Goal: Check status: Check status

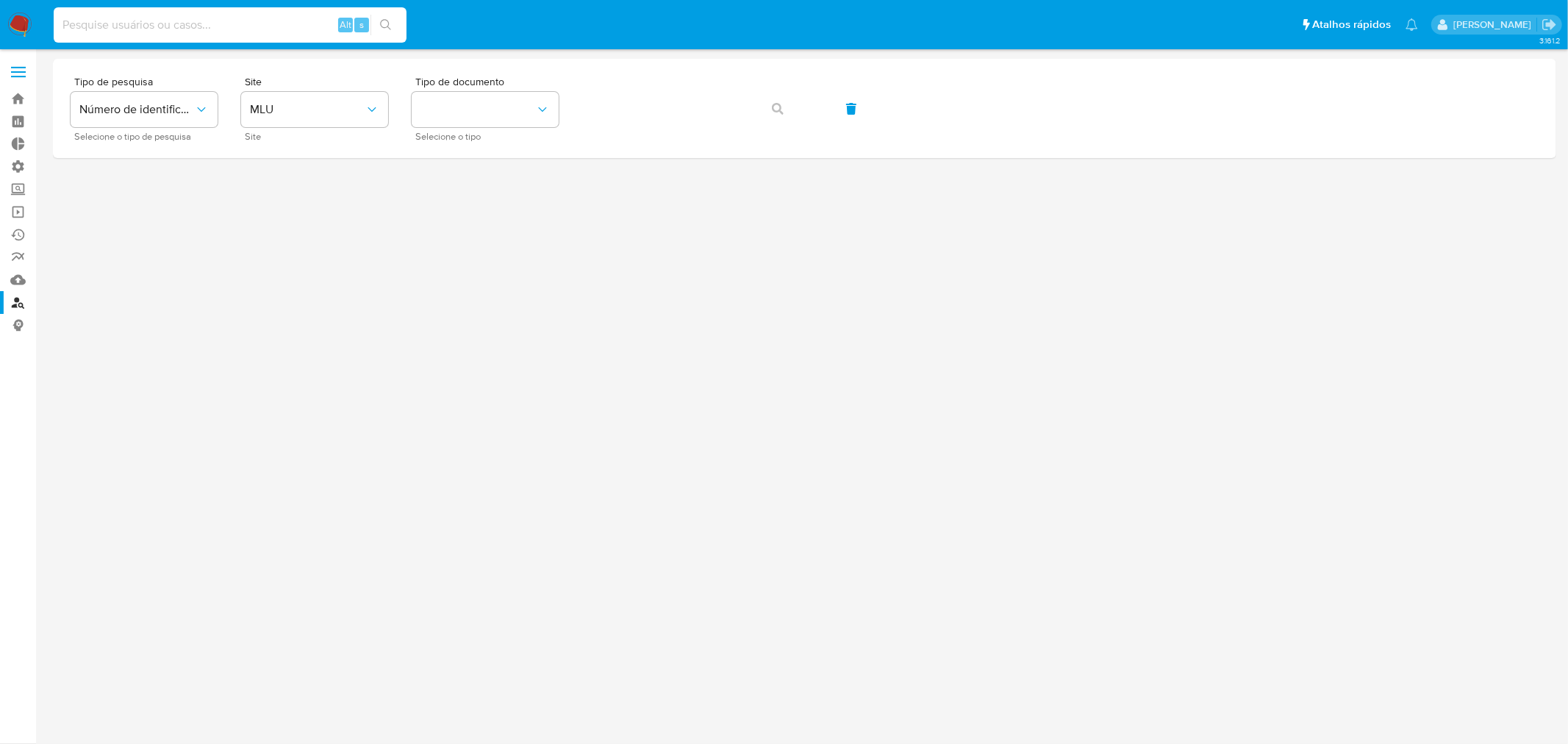
click at [156, 26] on input at bounding box center [230, 24] width 353 height 19
paste input "99775010"
type input "99775010"
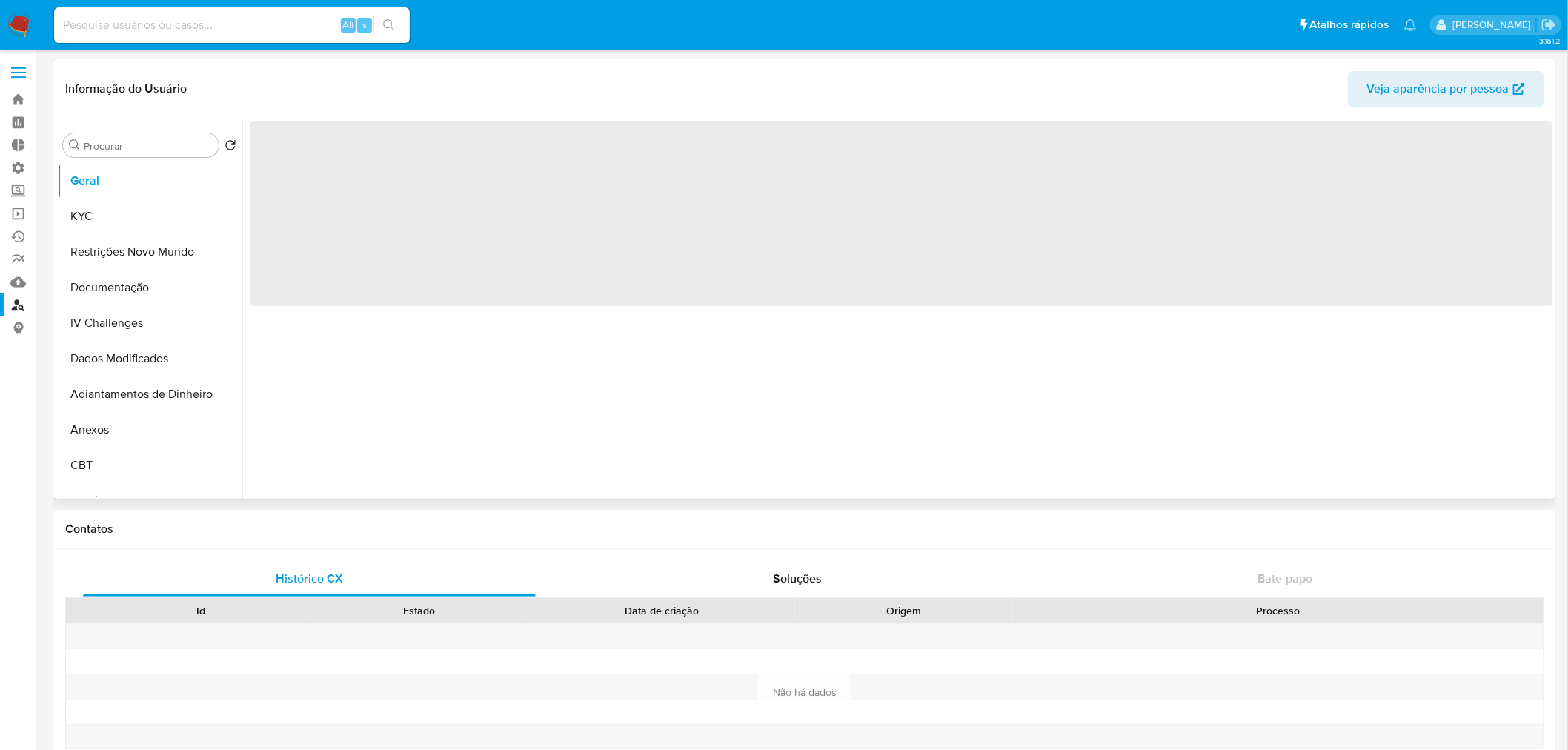
select select "10"
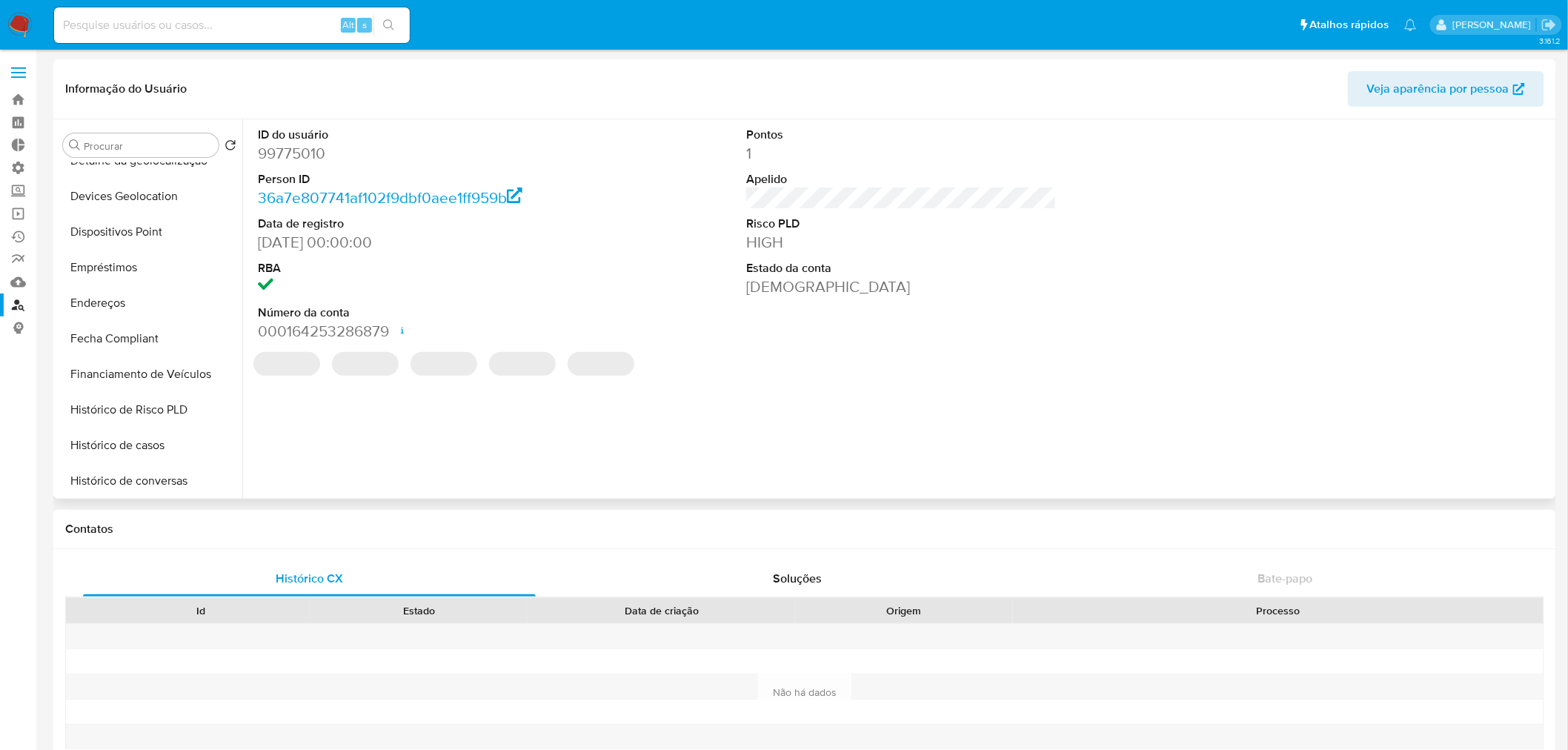
scroll to position [769, 0]
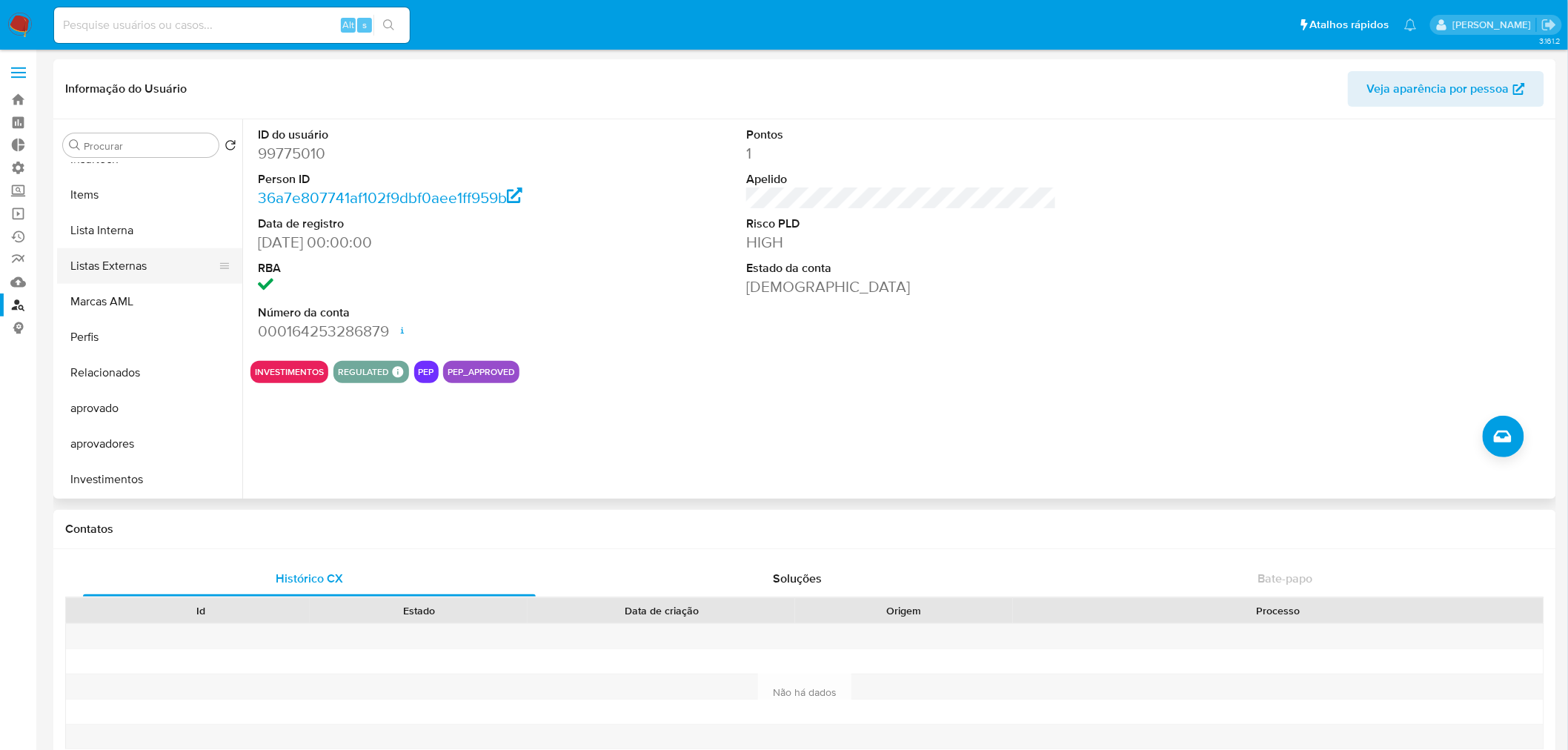
click at [120, 262] on button "Listas Externas" at bounding box center [143, 266] width 173 height 36
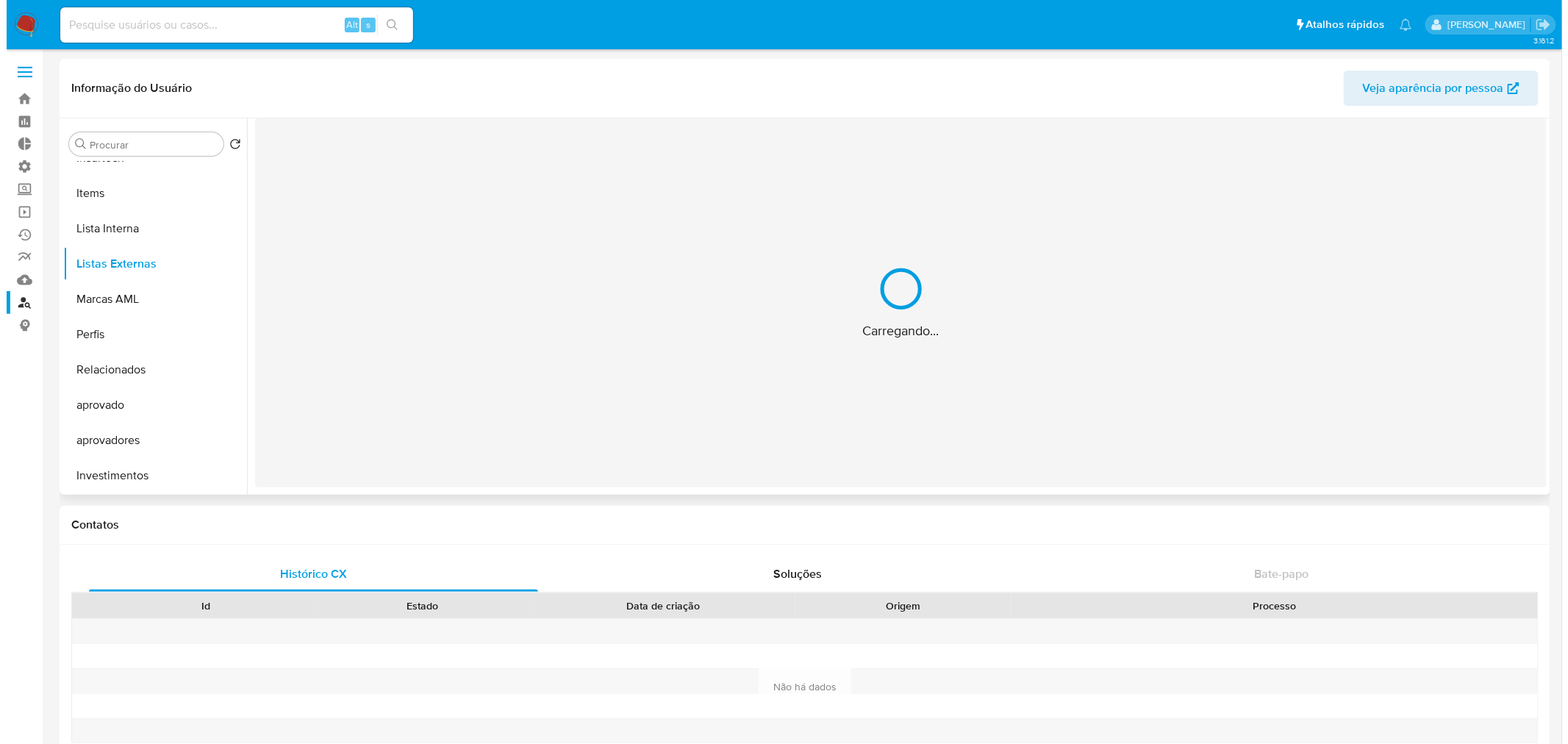
scroll to position [762, 0]
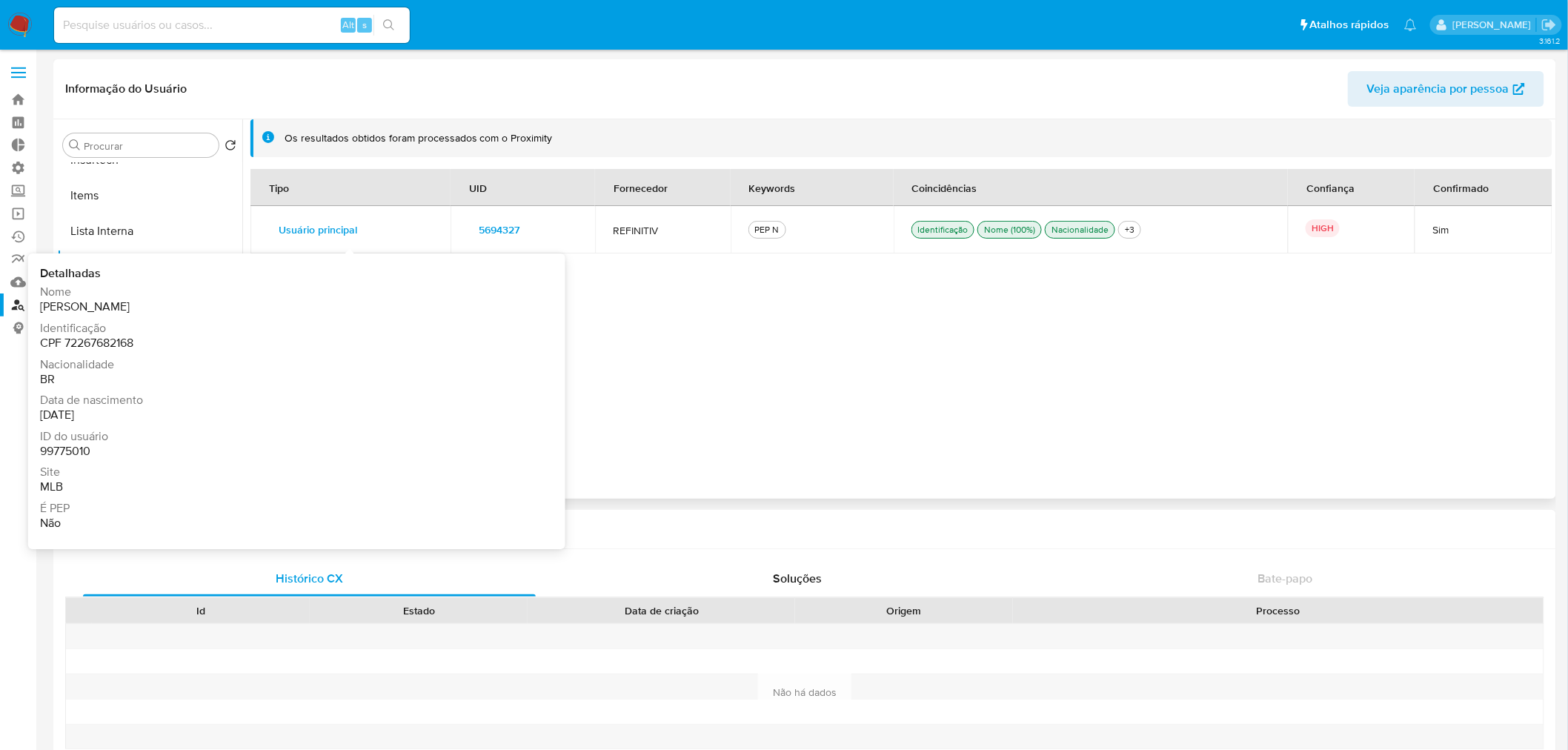
click at [363, 226] on button "Usuário principal" at bounding box center [317, 229] width 99 height 24
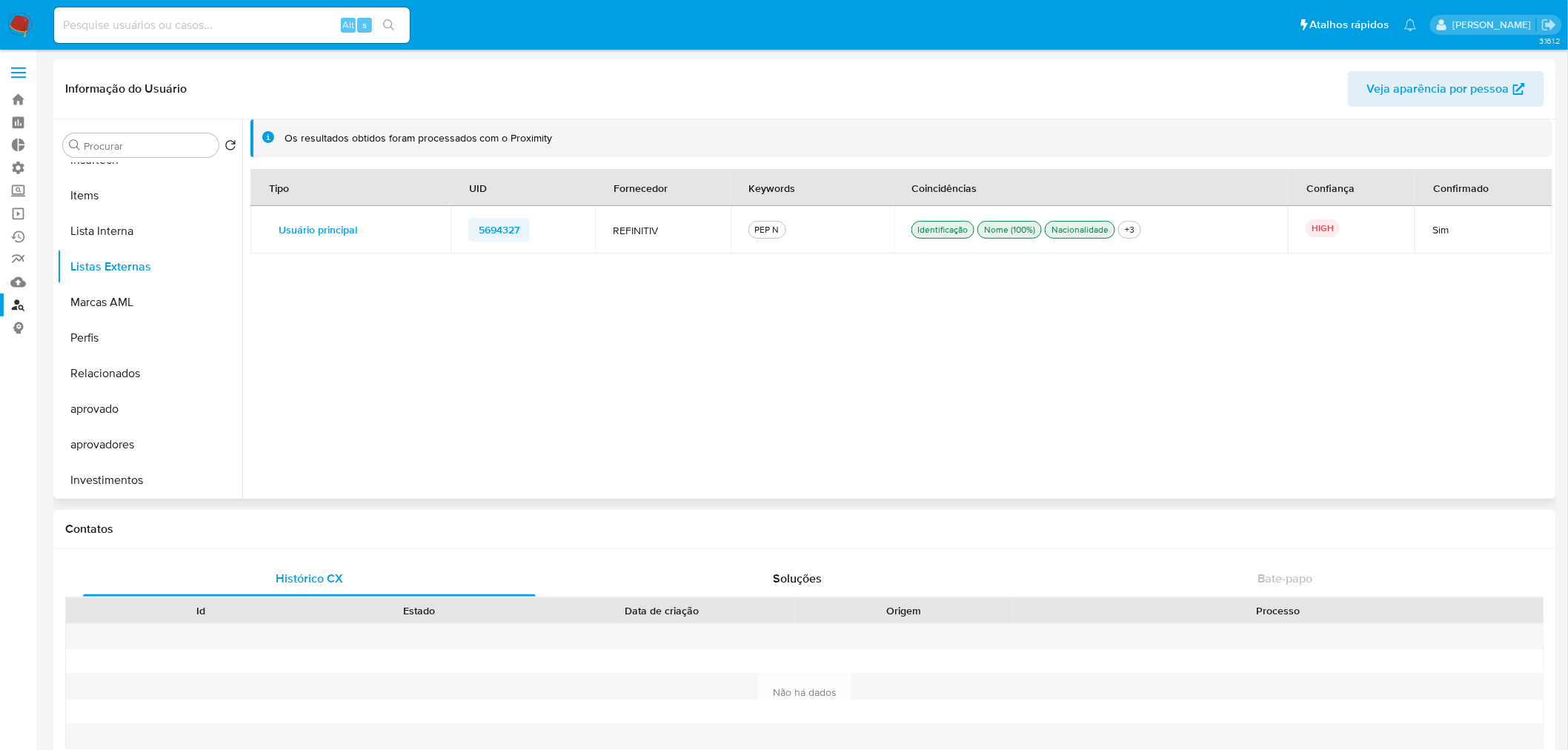
click at [503, 227] on span "5694327" at bounding box center [499, 229] width 41 height 21
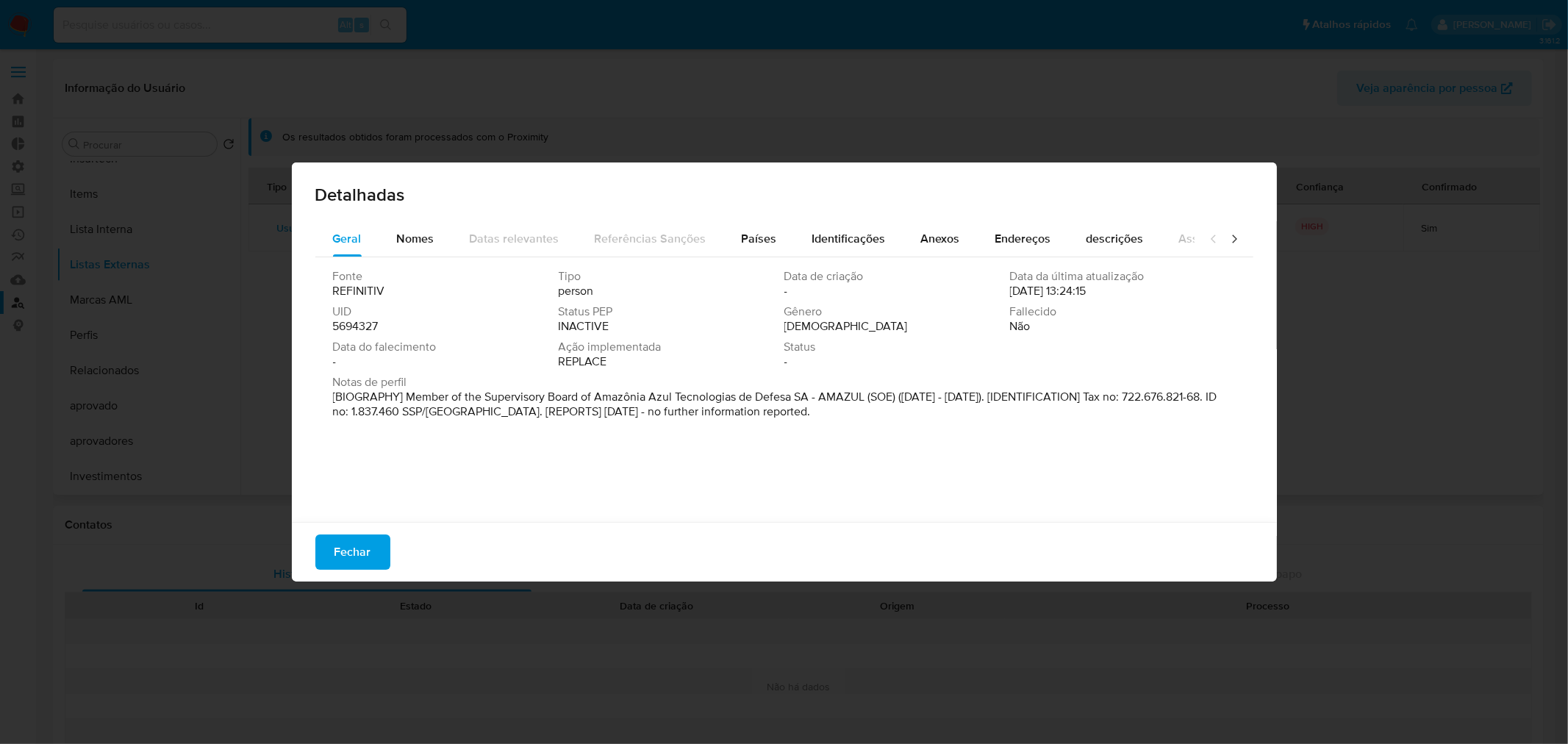
click at [1159, 98] on div "Detalhadas Geral Nomes Datas relevantes Referências Sanções Países Identificaçõ…" at bounding box center [784, 372] width 1568 height 744
